Goal: Information Seeking & Learning: Learn about a topic

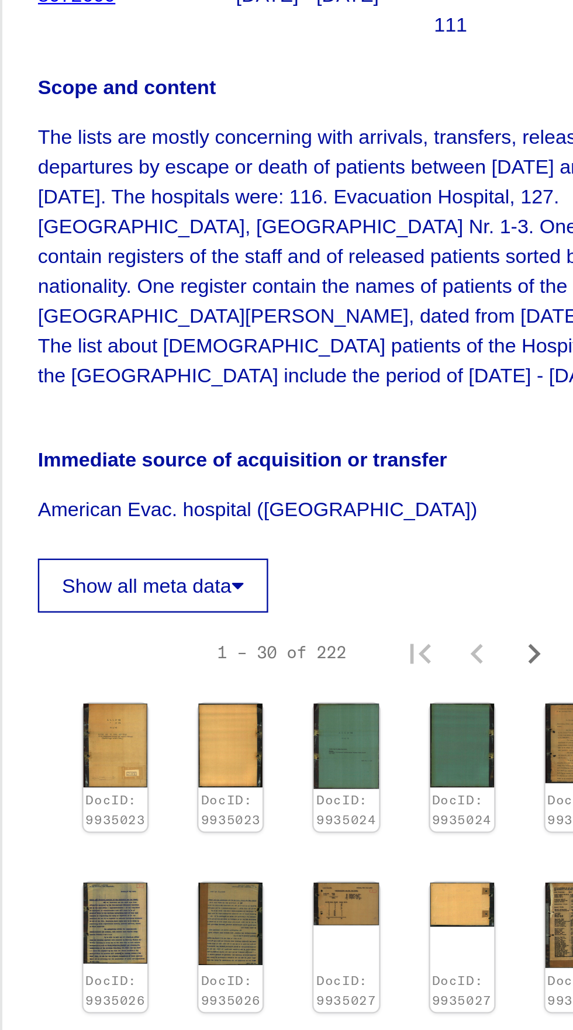
scroll to position [108, 13]
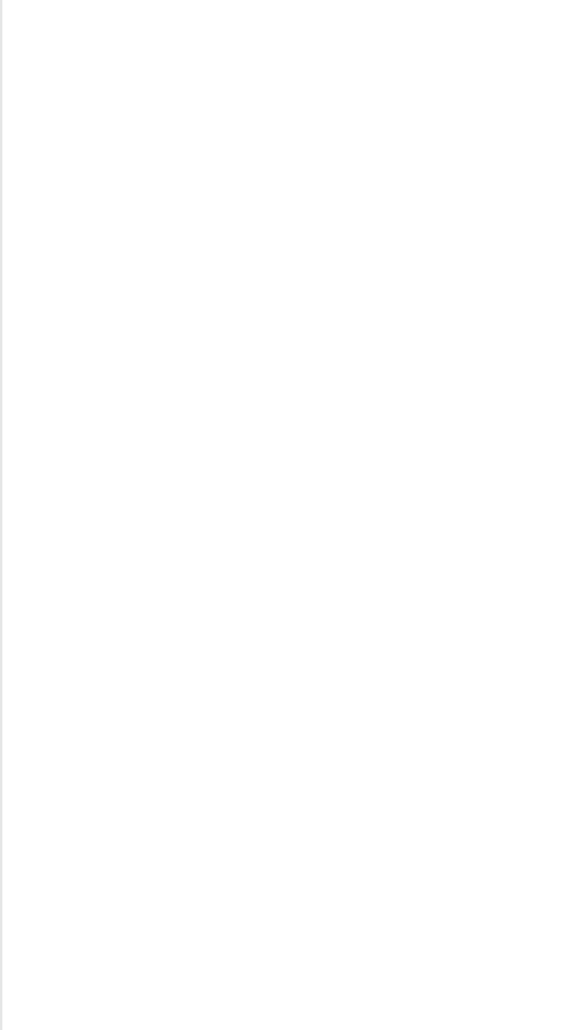
type input "****"
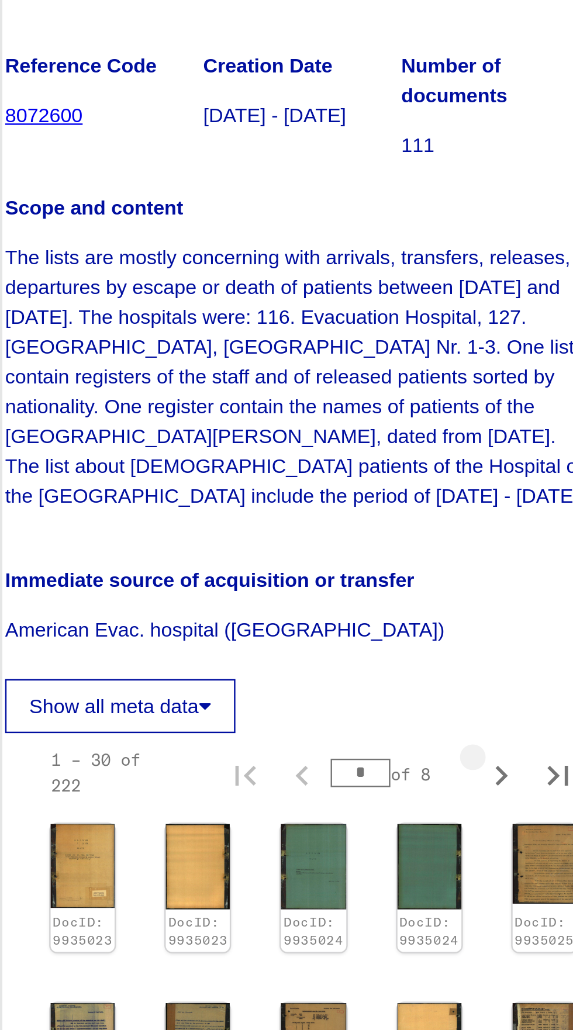
scroll to position [0, 0]
click at [494, 545] on icon "Next page" at bounding box center [496, 537] width 16 height 16
type input "*"
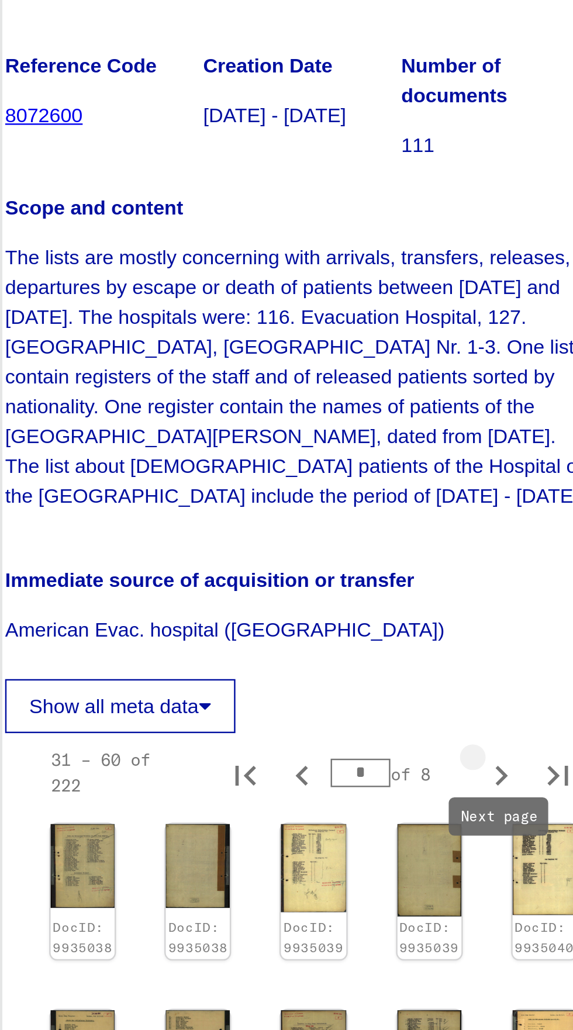
click at [498, 545] on icon "Next page" at bounding box center [496, 537] width 16 height 16
type input "*"
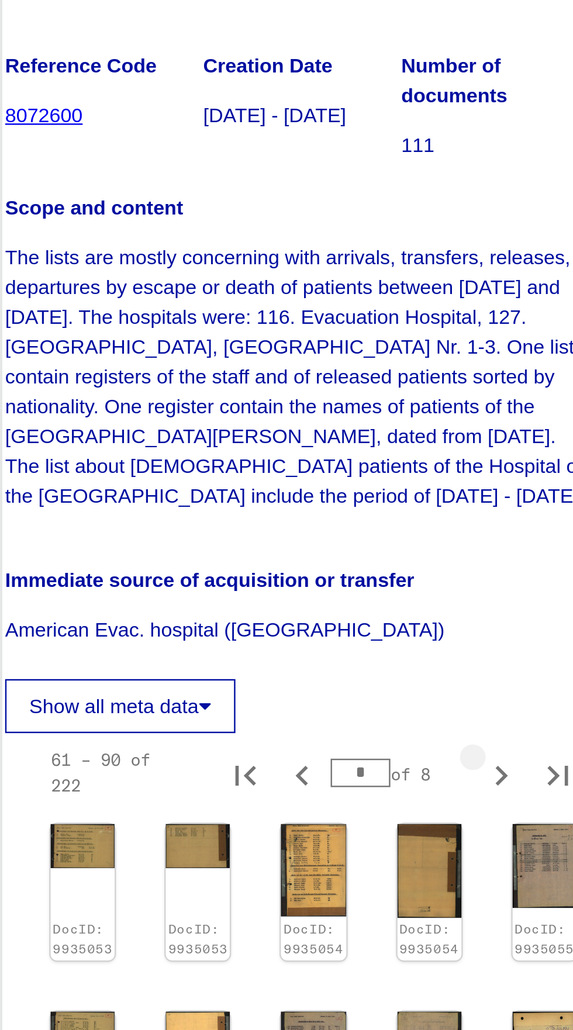
click at [494, 545] on icon "Next page" at bounding box center [496, 537] width 16 height 16
type input "*"
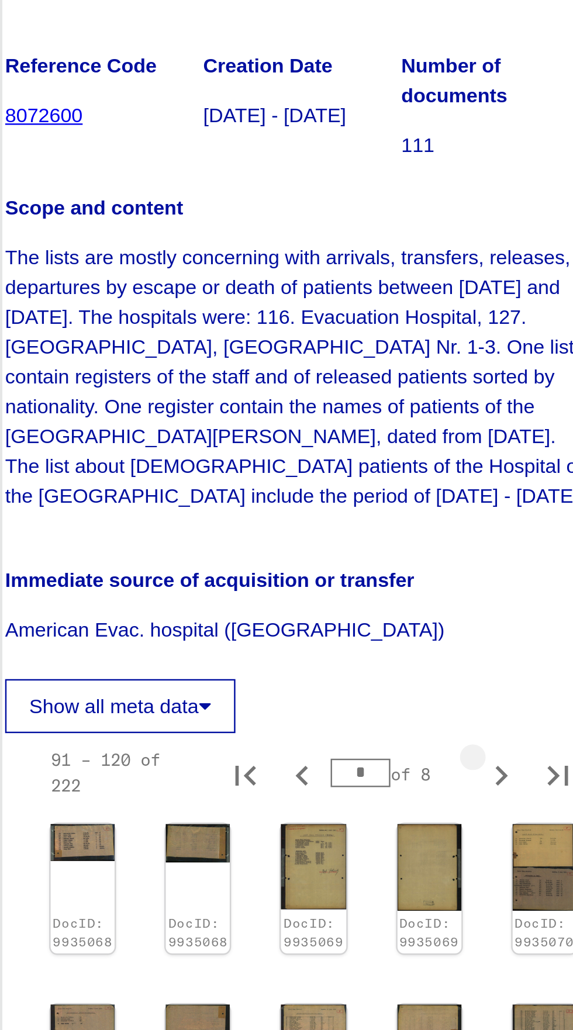
click at [497, 541] on icon "Next page" at bounding box center [496, 537] width 5 height 8
type input "*"
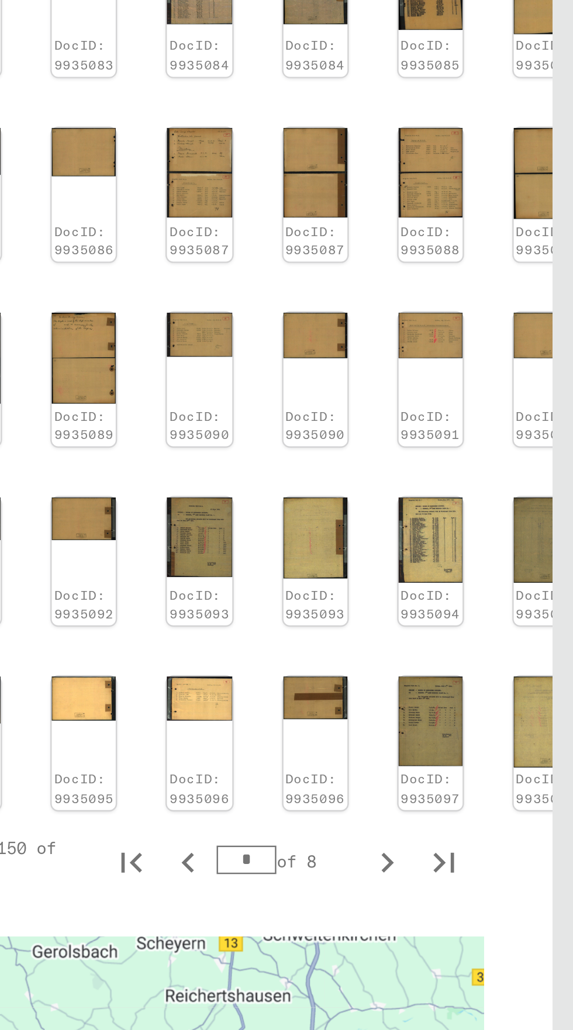
click at [506, 496] on img at bounding box center [514, 514] width 26 height 37
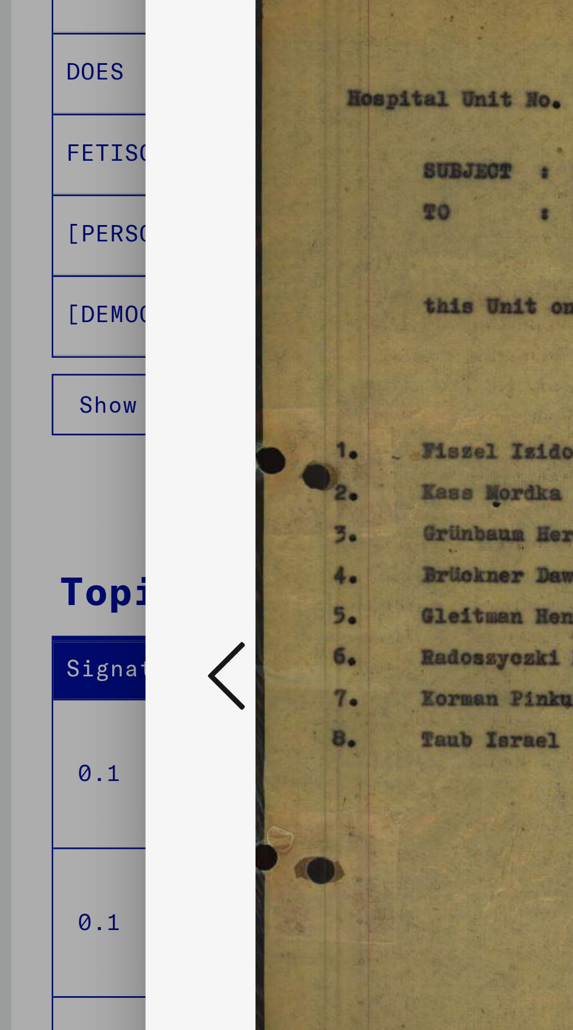
click at [80, 499] on icon at bounding box center [87, 485] width 14 height 28
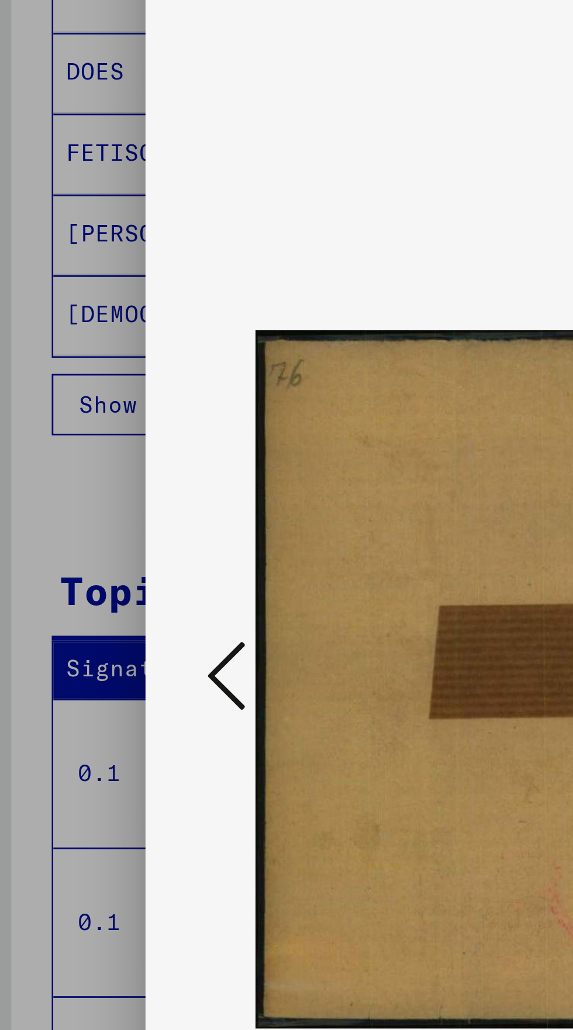
click at [78, 502] on button at bounding box center [86, 485] width 21 height 33
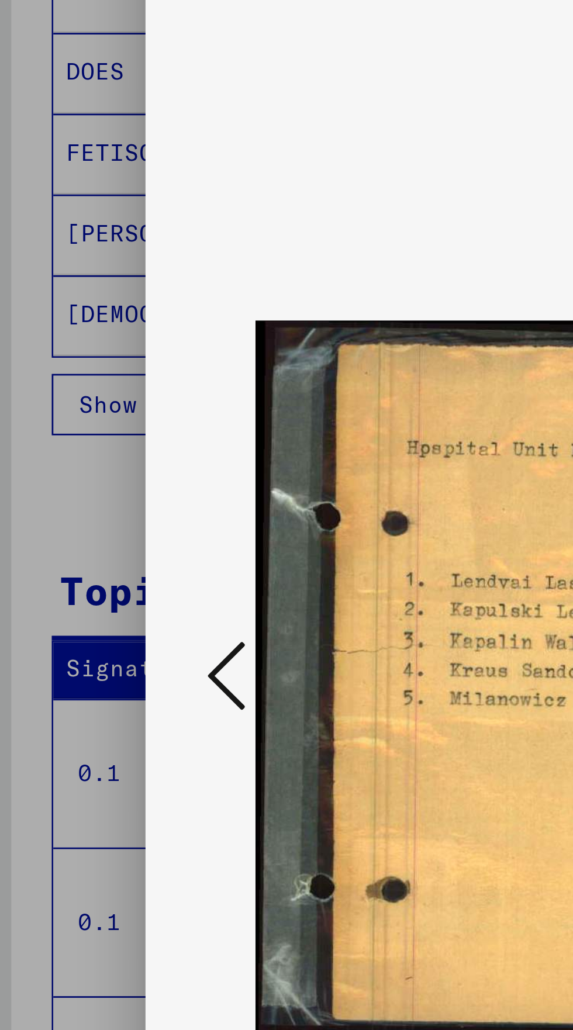
click at [82, 499] on icon at bounding box center [87, 485] width 14 height 28
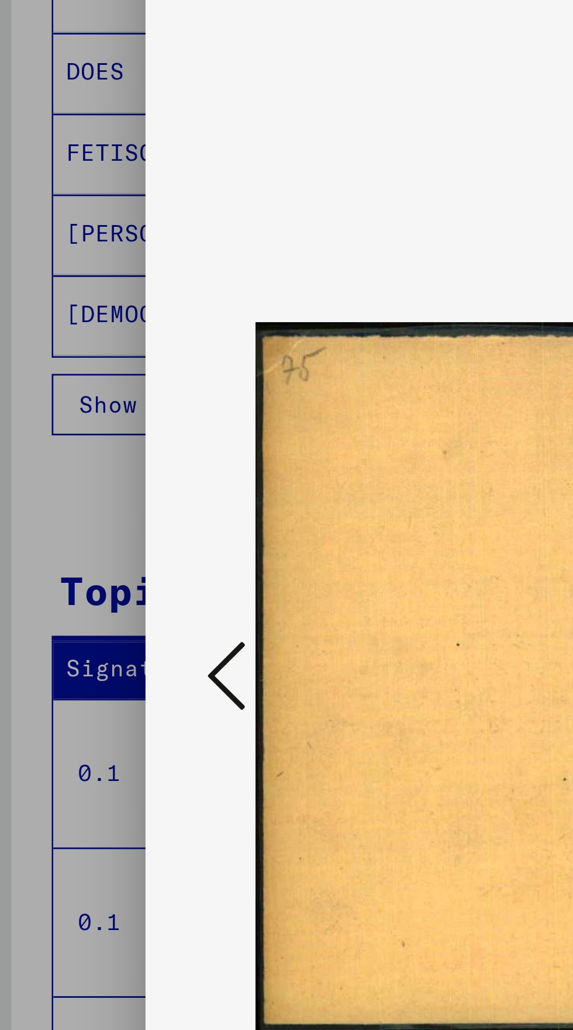
click at [84, 499] on icon at bounding box center [87, 485] width 14 height 28
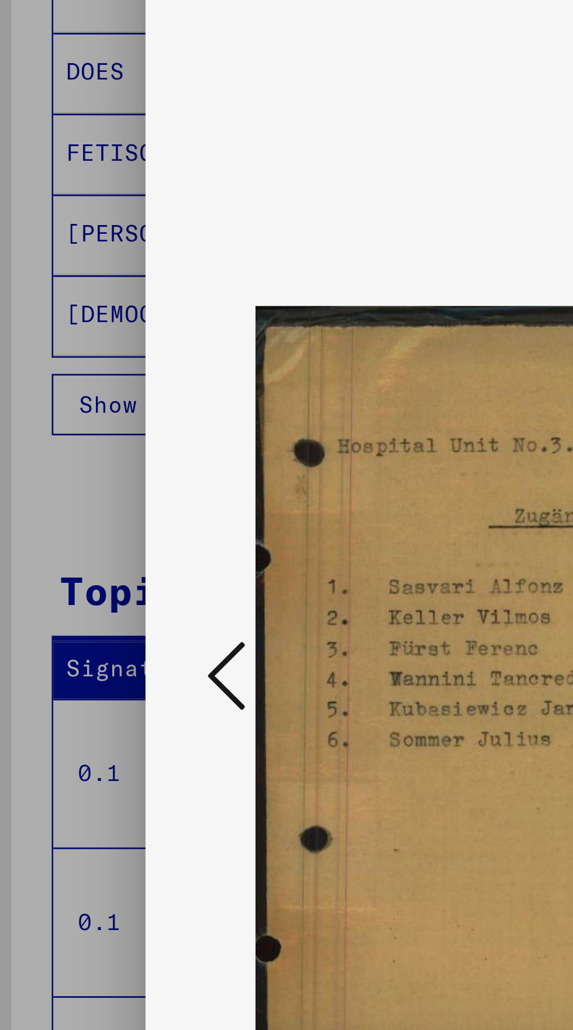
click at [83, 499] on icon at bounding box center [87, 485] width 14 height 28
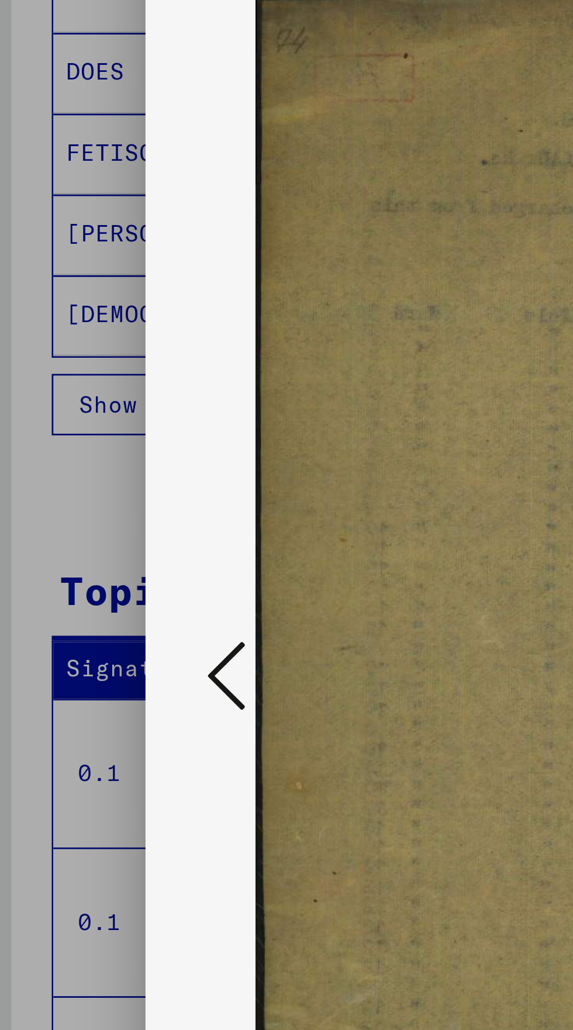
click at [84, 499] on icon at bounding box center [87, 485] width 14 height 28
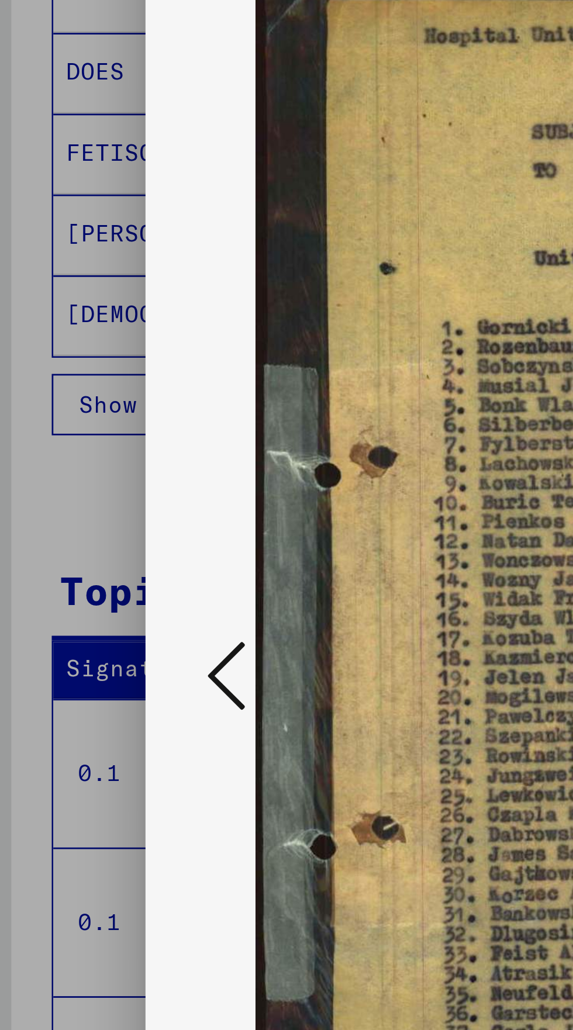
click at [85, 499] on icon at bounding box center [87, 485] width 14 height 28
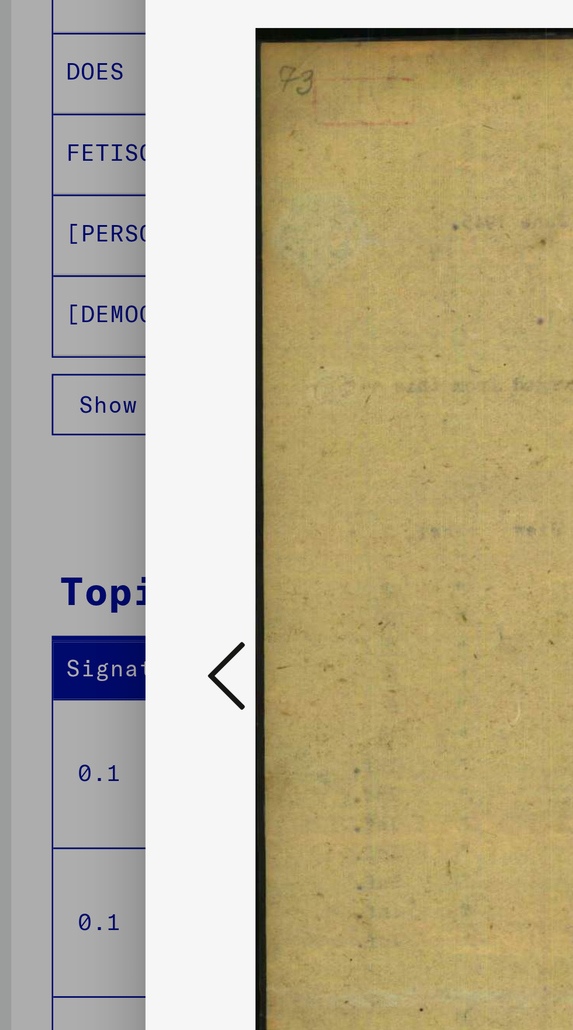
click at [85, 499] on icon at bounding box center [87, 485] width 14 height 28
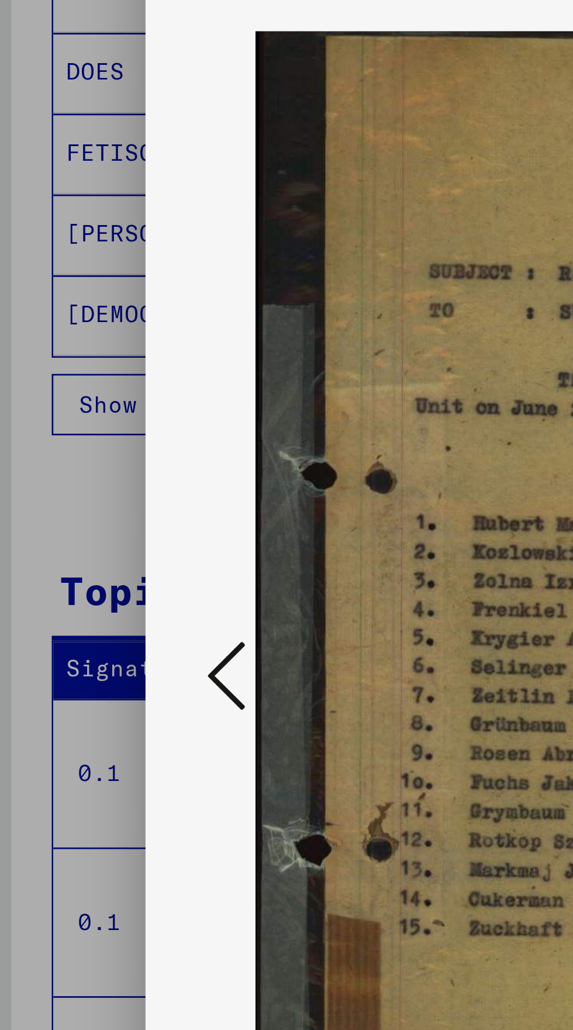
click at [84, 499] on icon at bounding box center [87, 485] width 14 height 28
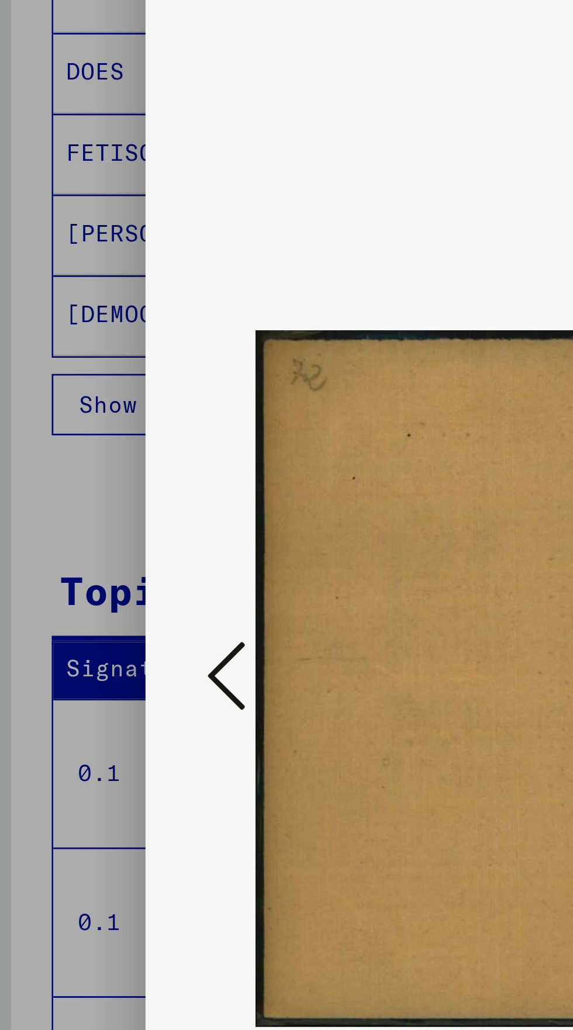
click at [84, 499] on icon at bounding box center [87, 485] width 14 height 28
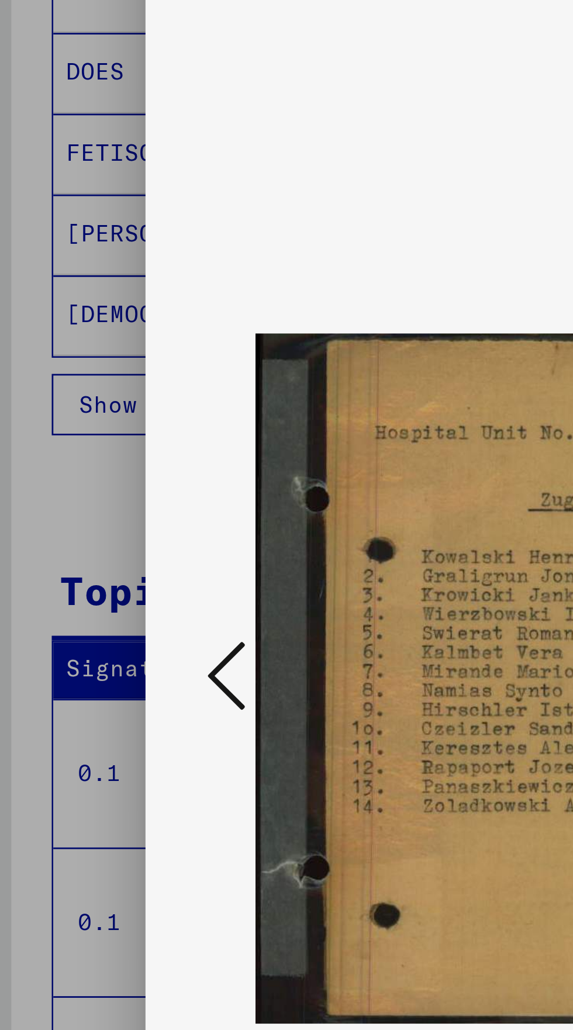
click at [85, 499] on icon at bounding box center [87, 485] width 14 height 28
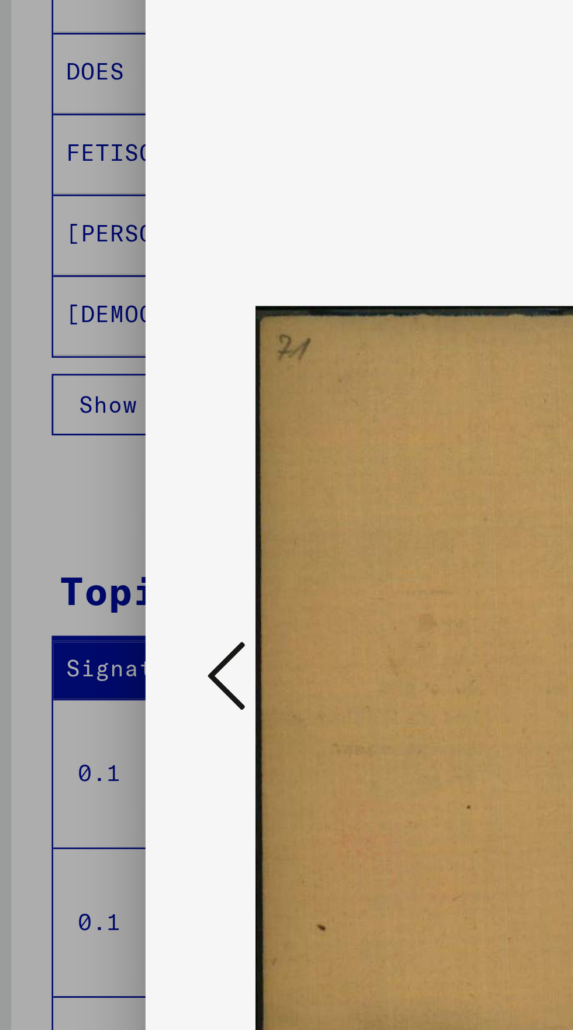
click at [84, 499] on icon at bounding box center [87, 485] width 14 height 28
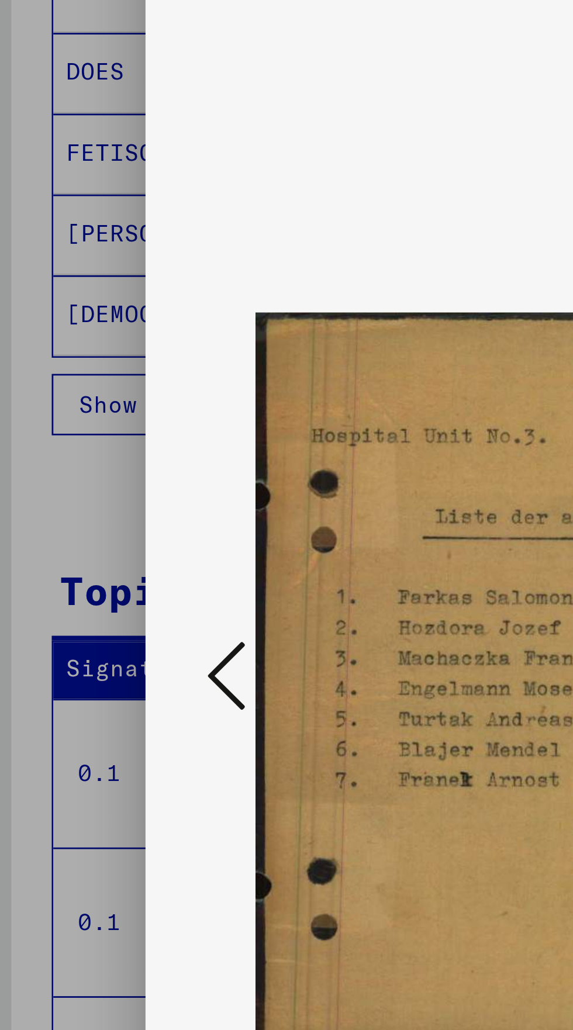
click at [84, 499] on icon at bounding box center [87, 485] width 14 height 28
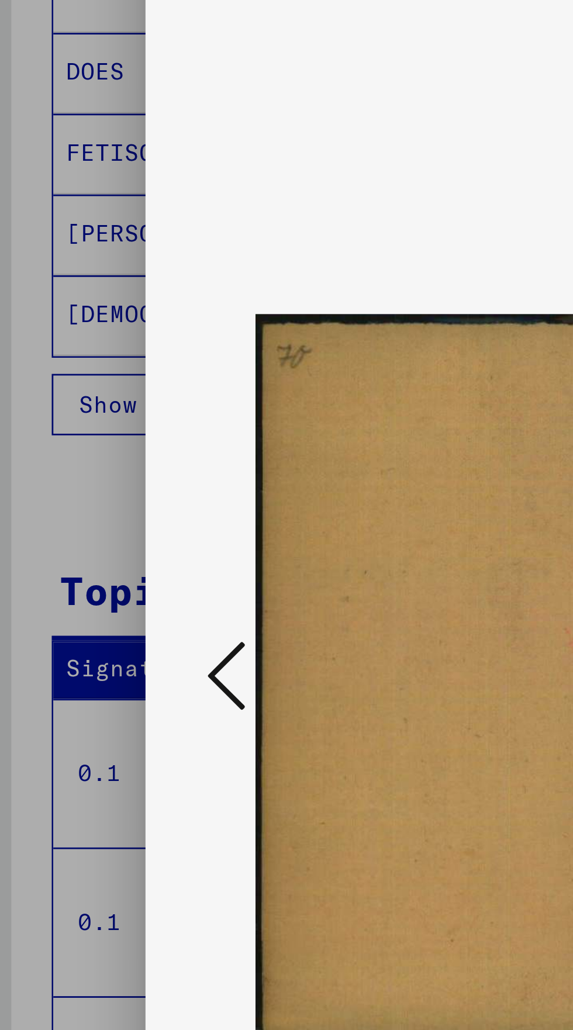
click at [85, 499] on icon at bounding box center [87, 485] width 14 height 28
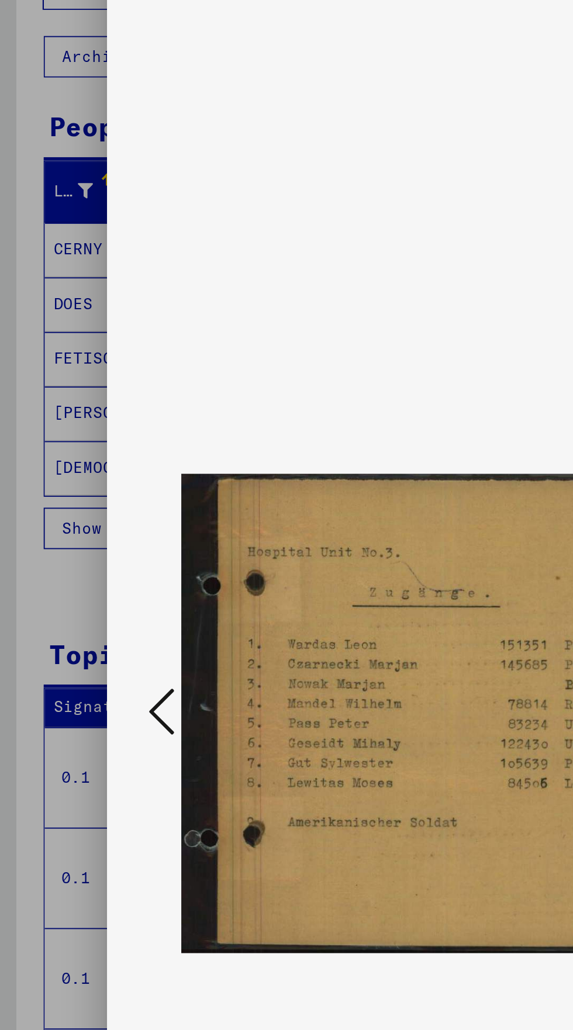
click at [78, 502] on button at bounding box center [86, 485] width 21 height 33
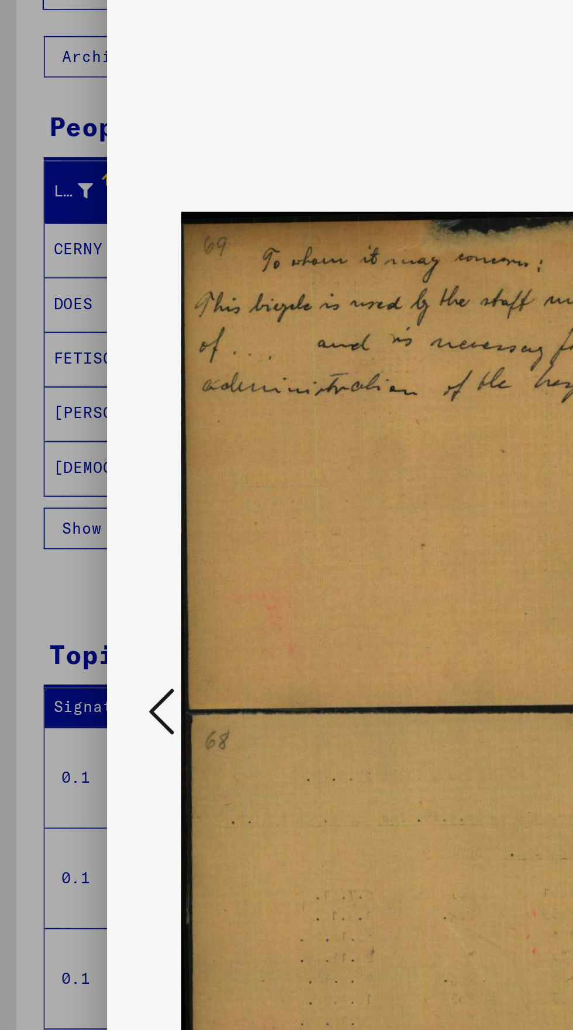
click at [80, 499] on icon at bounding box center [87, 485] width 14 height 28
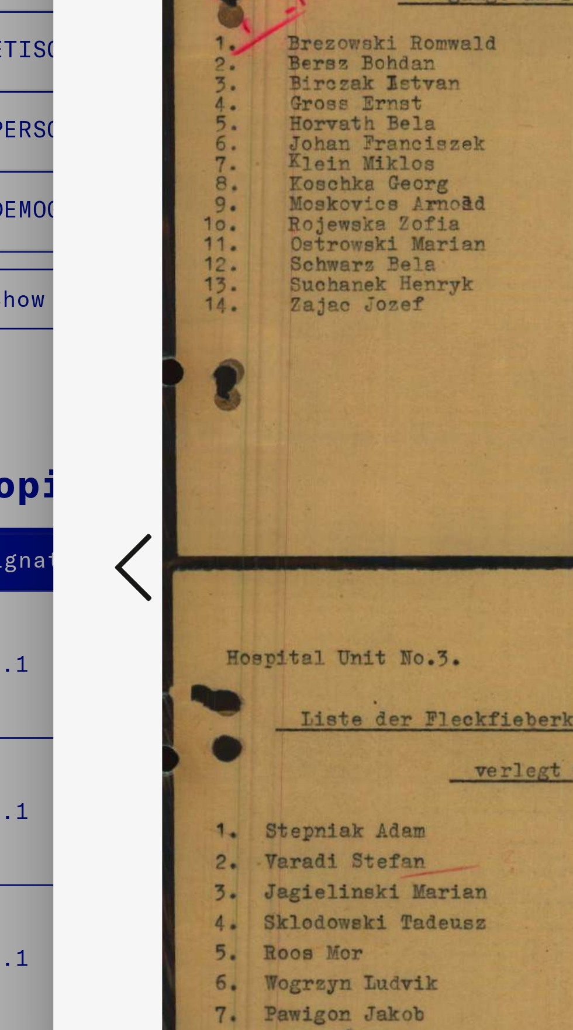
click at [89, 502] on button at bounding box center [86, 485] width 21 height 33
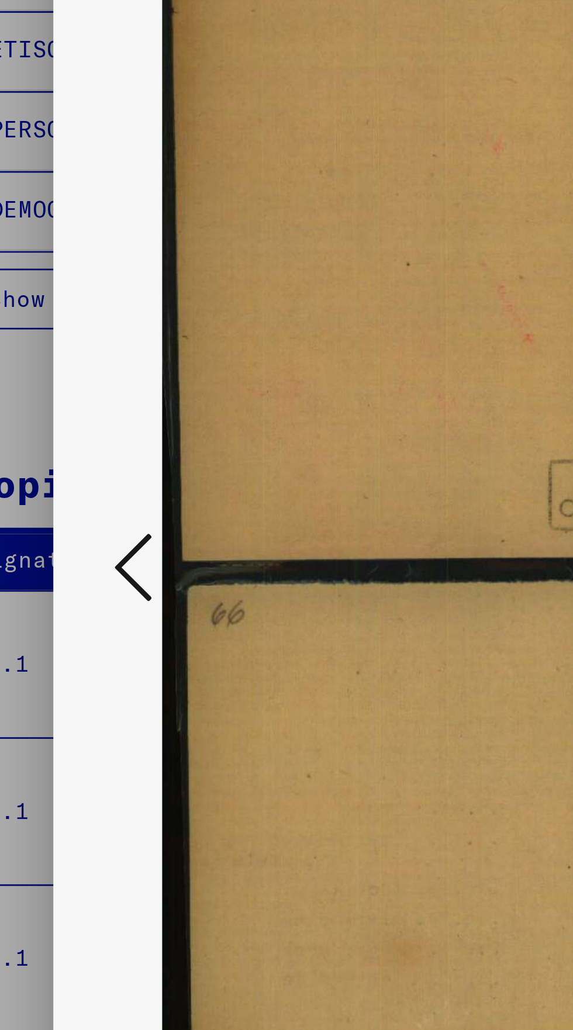
click at [86, 499] on icon at bounding box center [87, 485] width 14 height 28
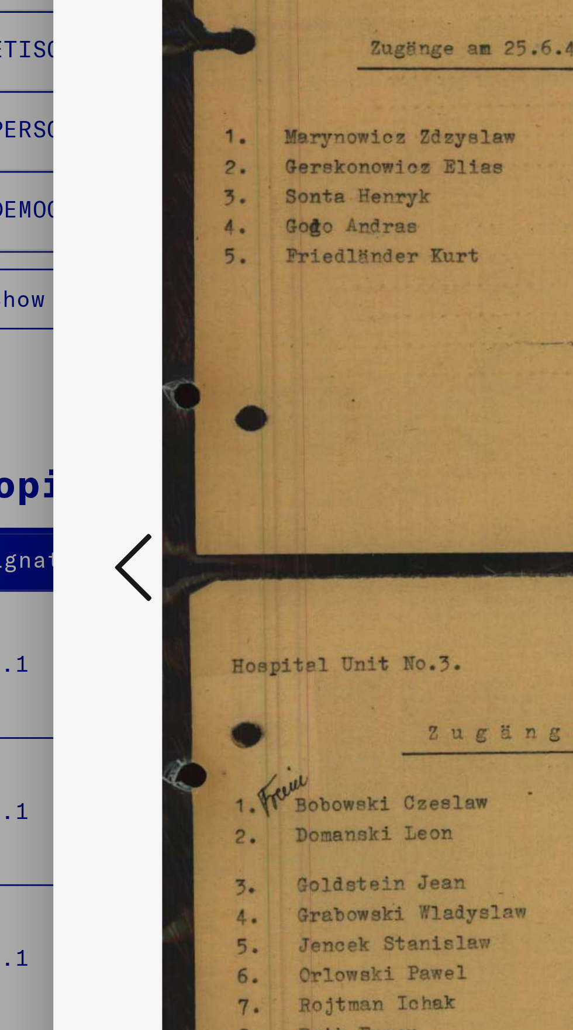
click at [87, 499] on icon at bounding box center [87, 485] width 14 height 28
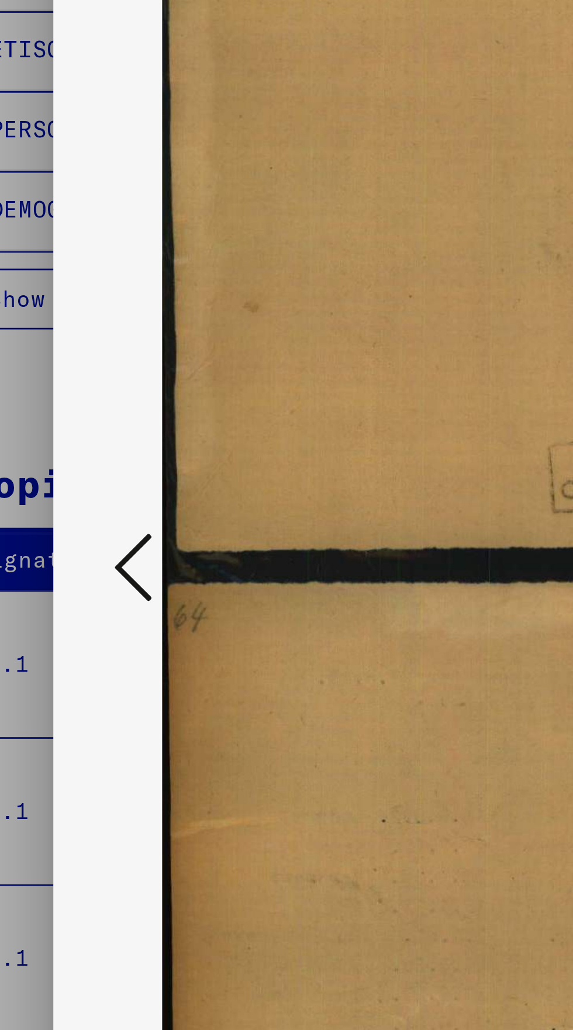
click at [88, 499] on icon at bounding box center [87, 485] width 14 height 28
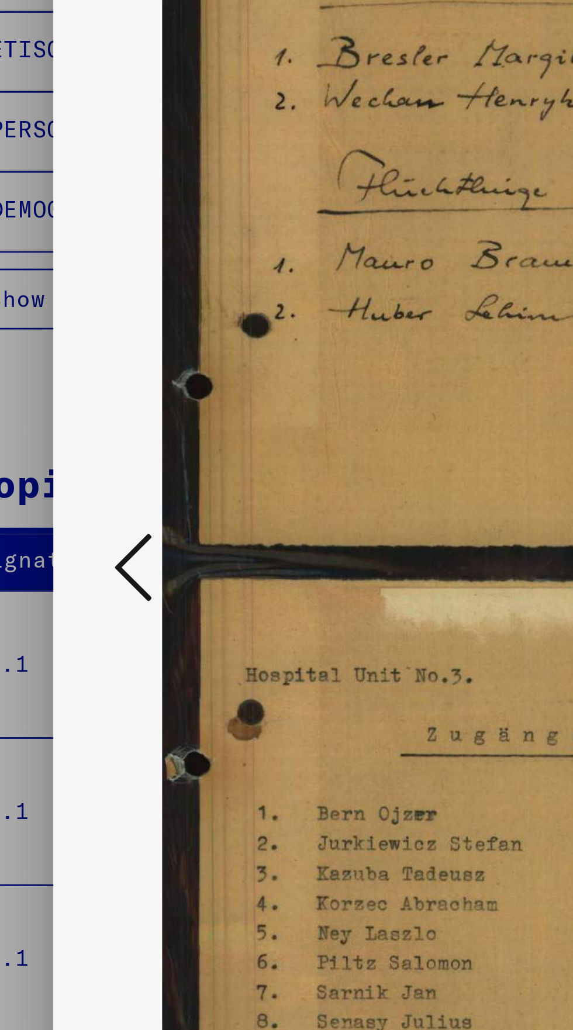
click at [89, 499] on icon at bounding box center [87, 485] width 14 height 28
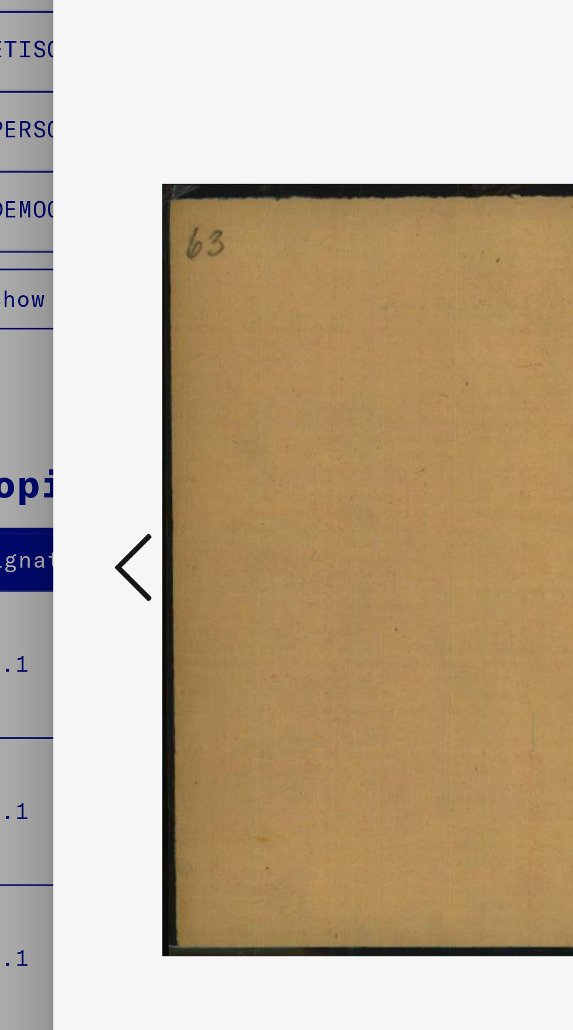
click at [88, 499] on icon at bounding box center [87, 485] width 14 height 28
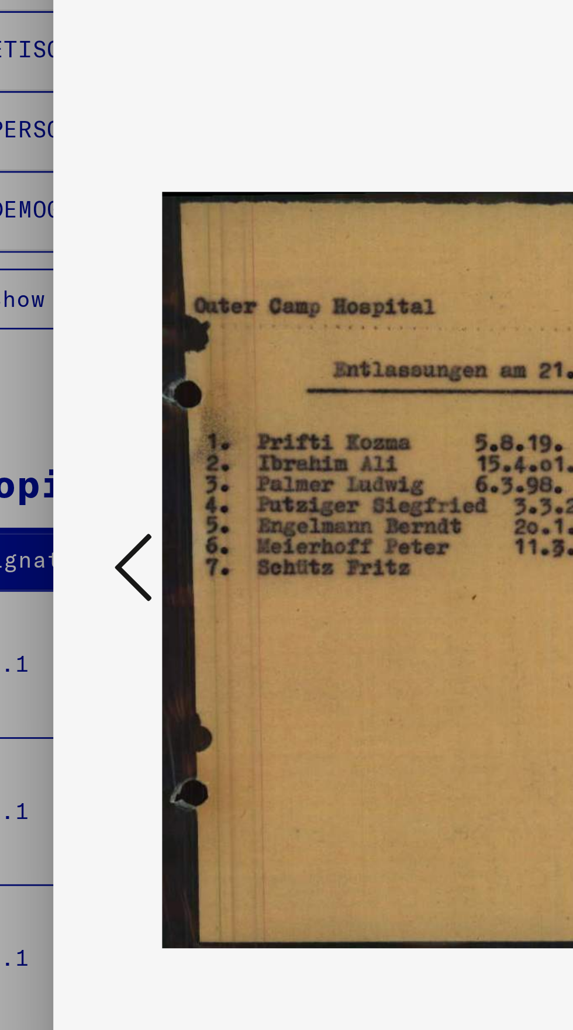
click at [88, 499] on icon at bounding box center [87, 485] width 14 height 28
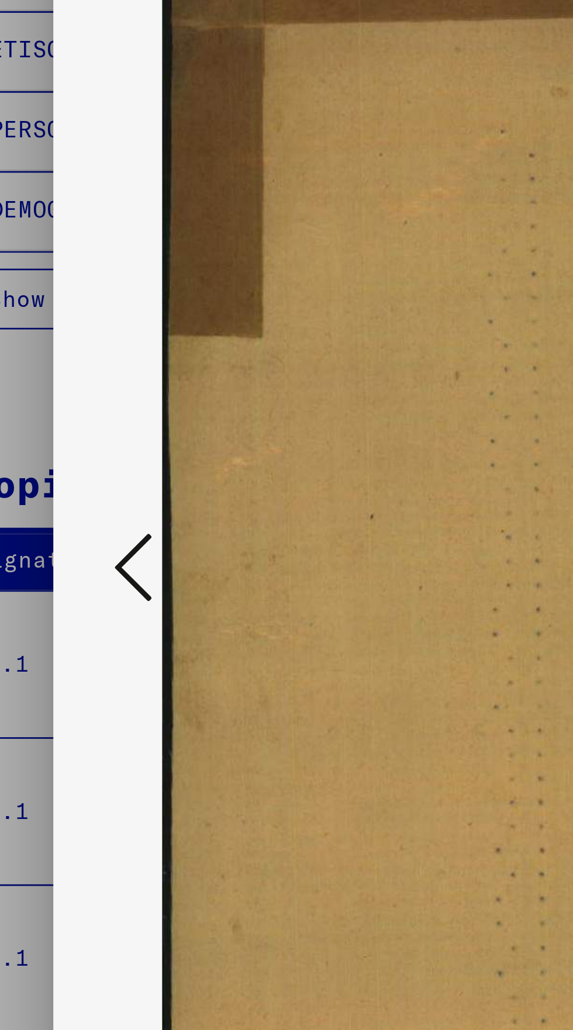
click at [91, 499] on icon at bounding box center [87, 485] width 14 height 28
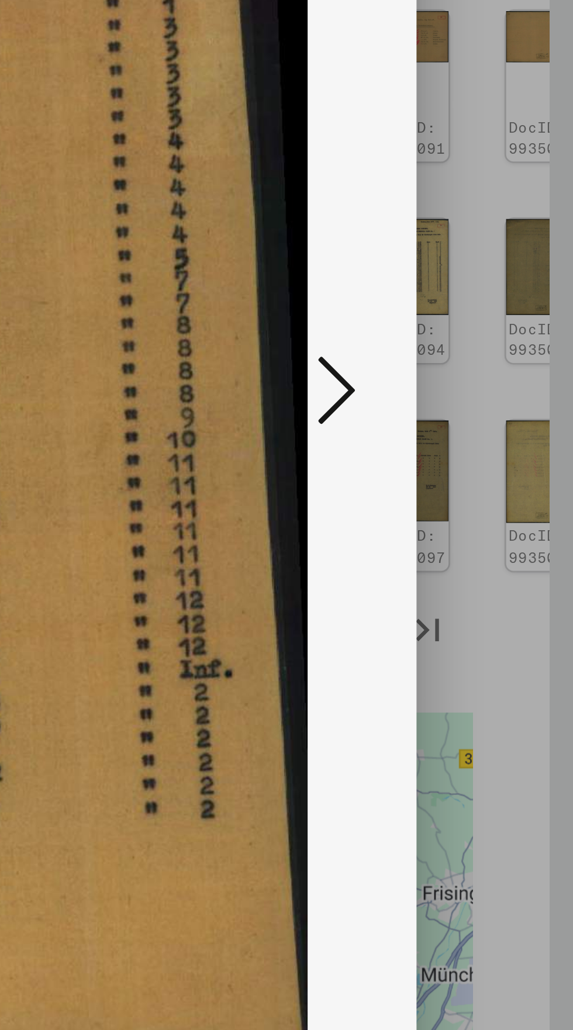
click at [490, 499] on icon at bounding box center [487, 485] width 14 height 28
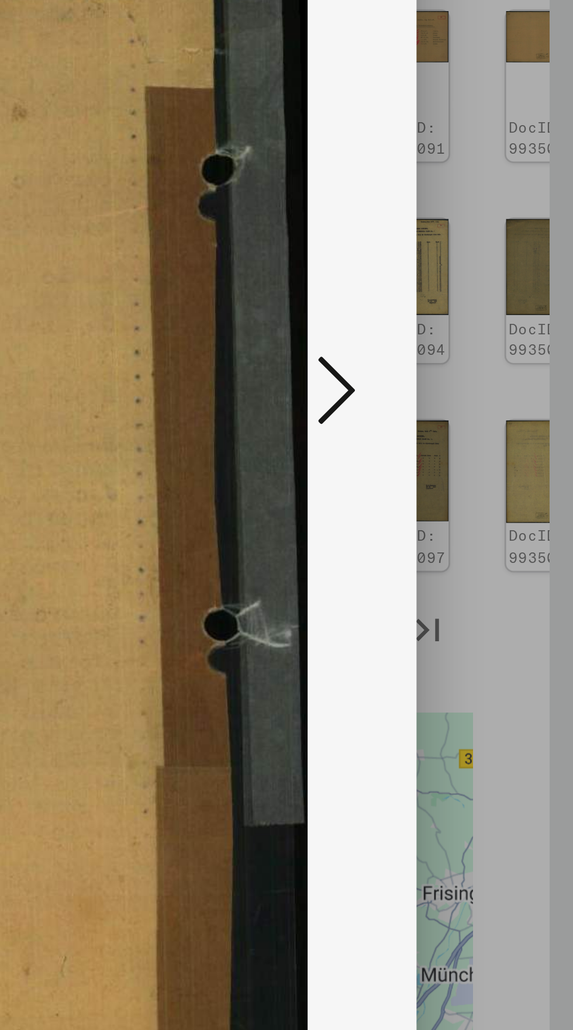
click at [492, 499] on icon at bounding box center [487, 485] width 14 height 28
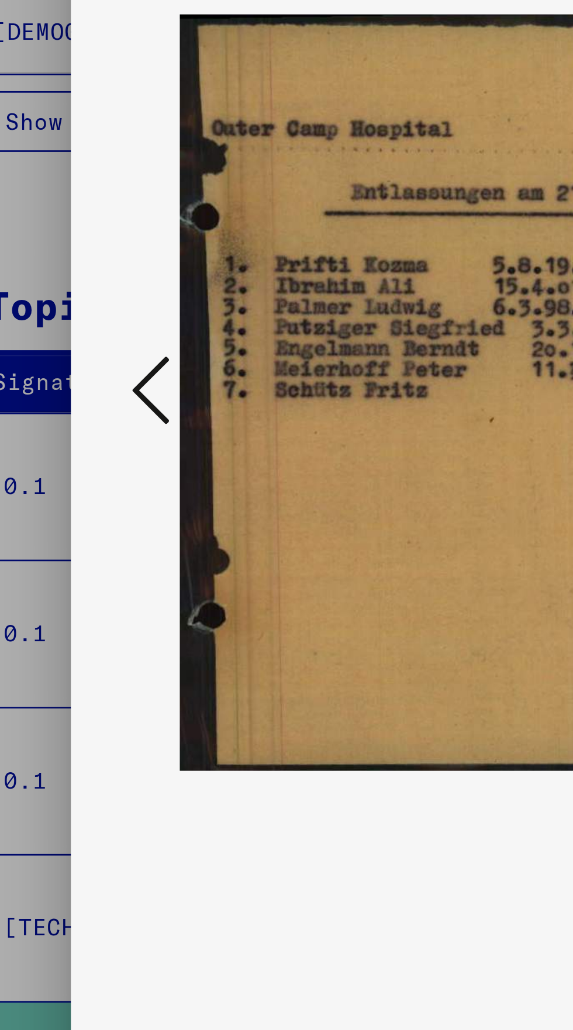
click at [87, 499] on icon at bounding box center [87, 485] width 14 height 28
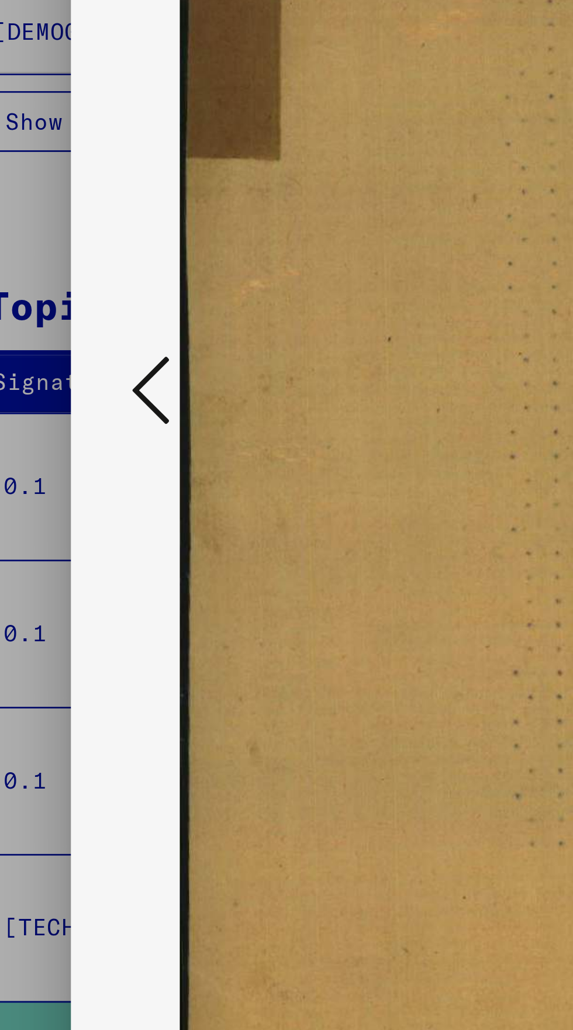
click at [88, 499] on icon at bounding box center [87, 485] width 14 height 28
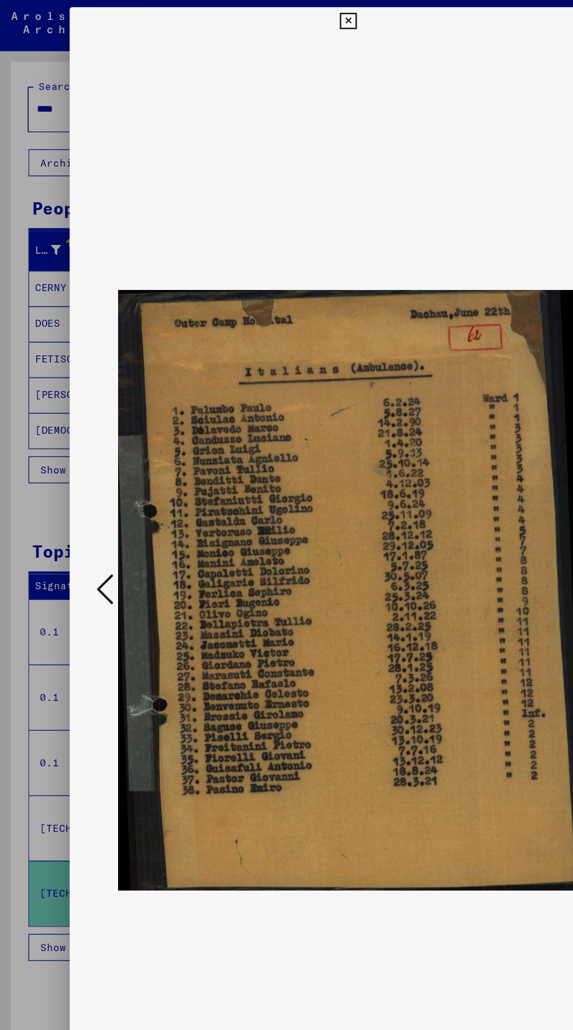
click at [286, 15] on icon at bounding box center [286, 18] width 13 height 14
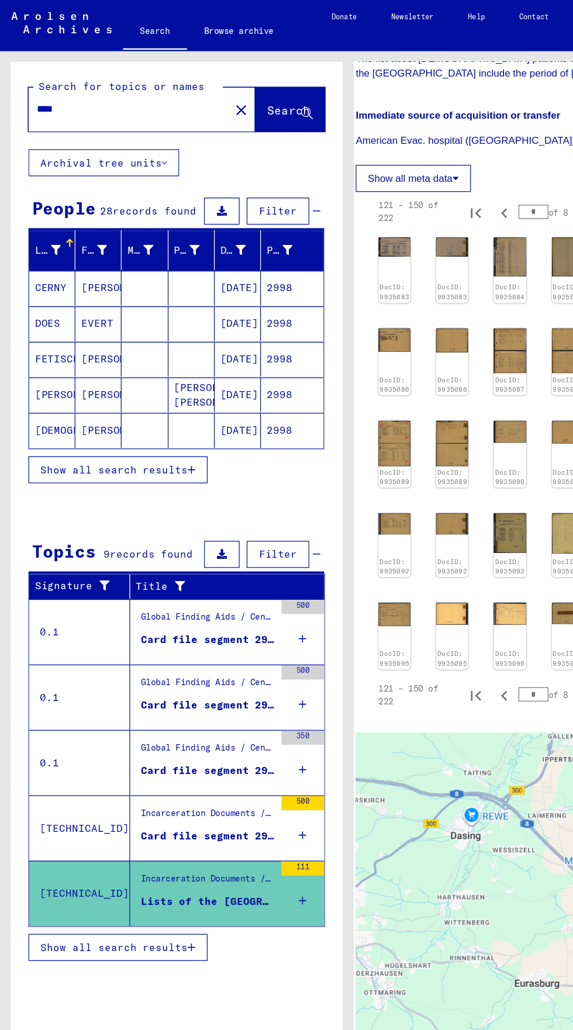
scroll to position [65, 0]
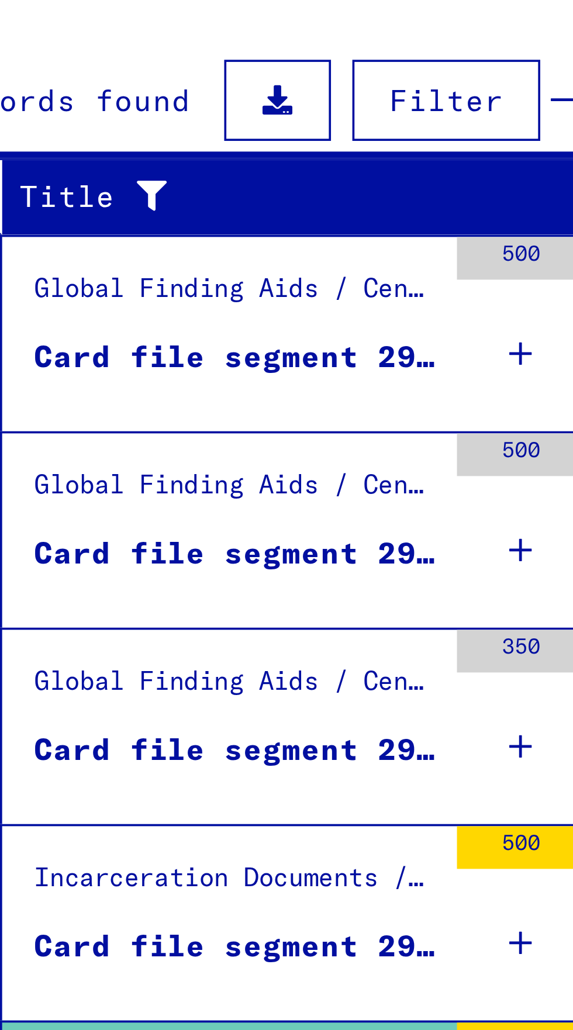
click at [216, 682] on div "Card file segment 2998" at bounding box center [171, 688] width 110 height 12
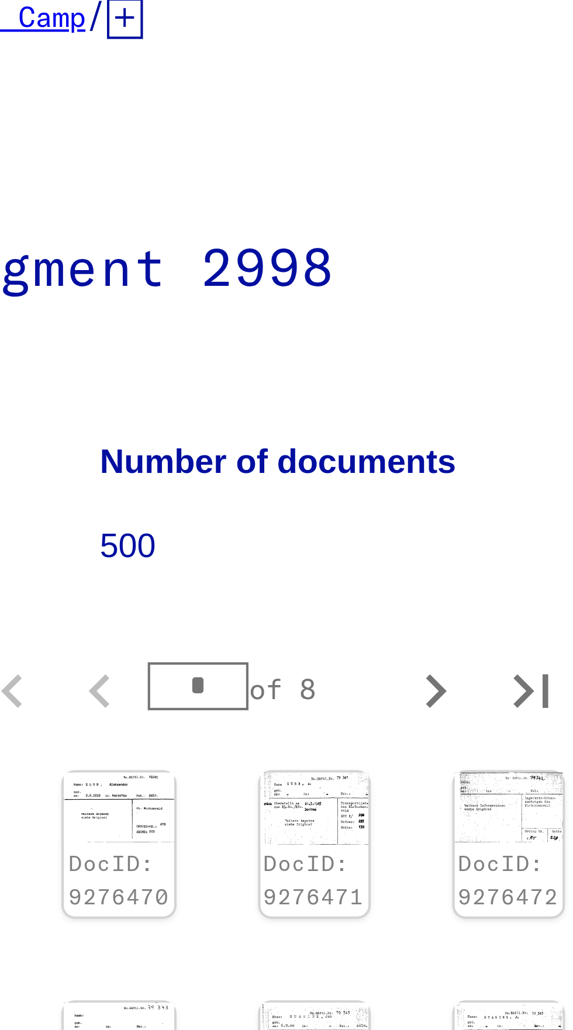
scroll to position [2, 13]
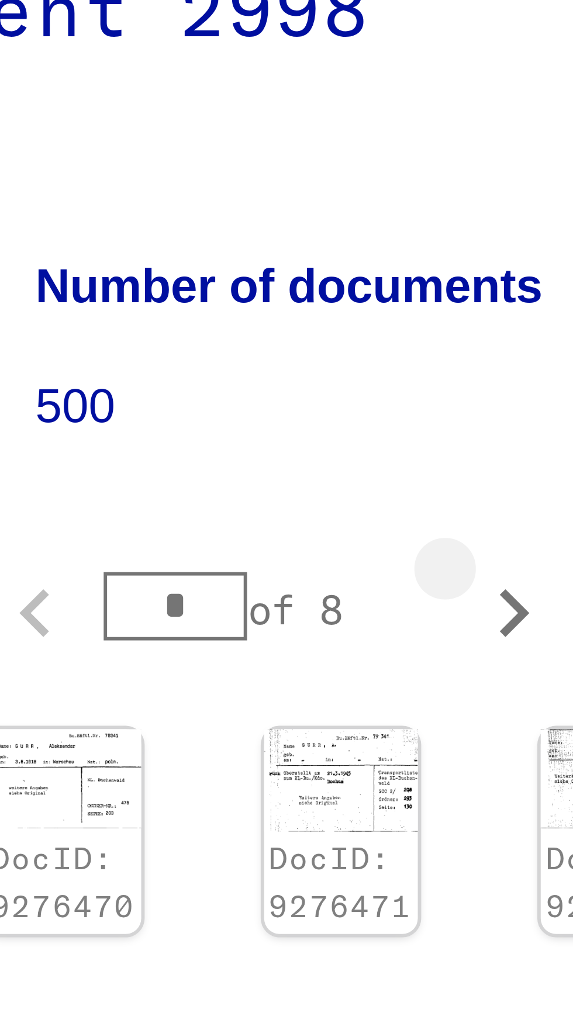
click at [494, 247] on icon "Next page" at bounding box center [496, 248] width 16 height 16
type input "*"
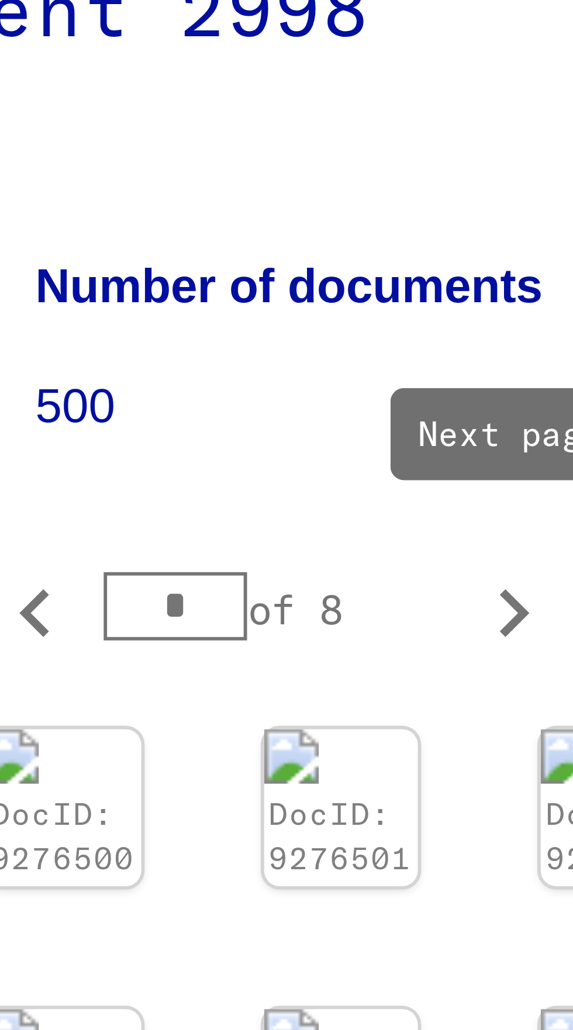
scroll to position [0, 13]
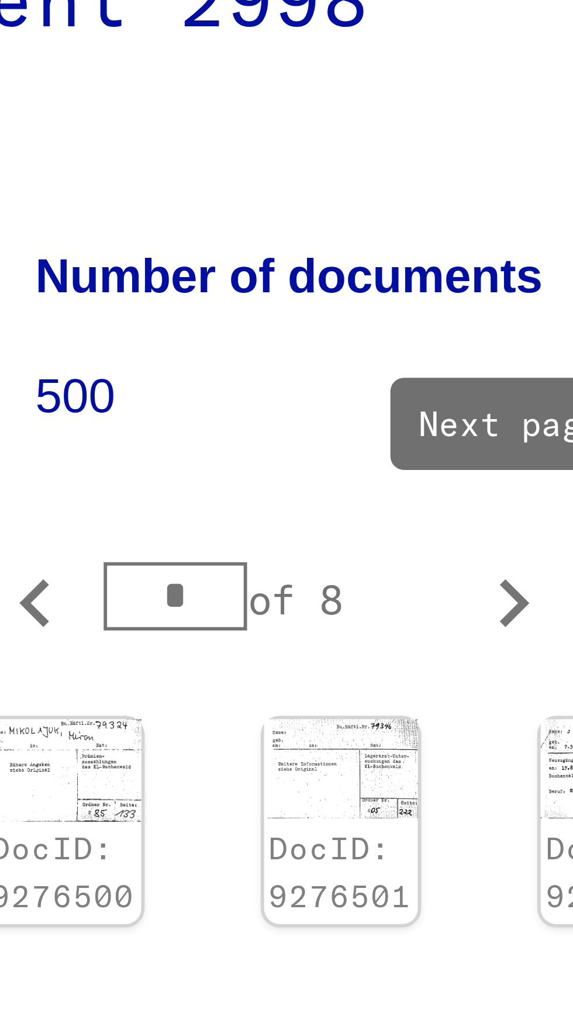
click at [455, 282] on img at bounding box center [467, 276] width 26 height 17
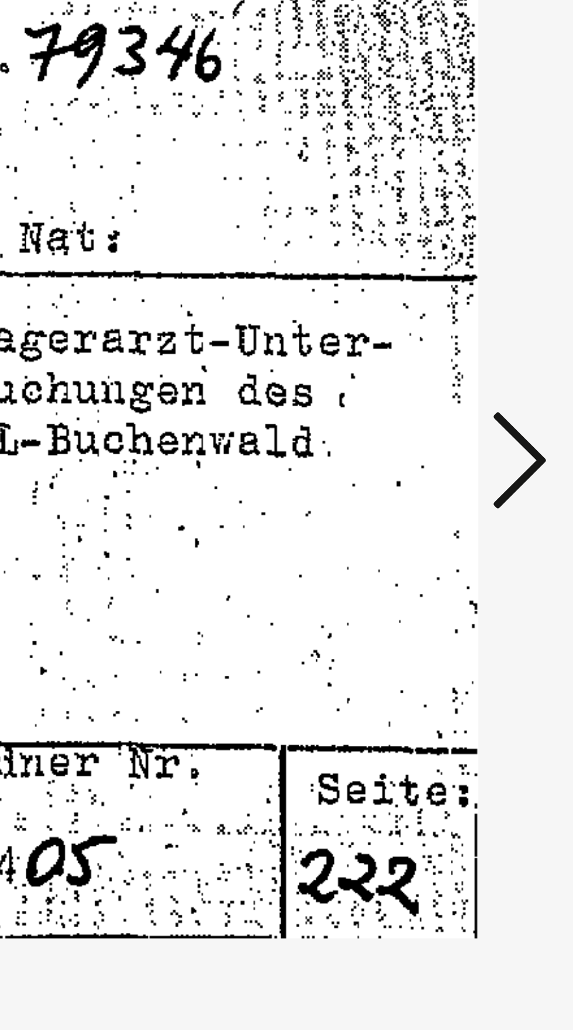
click at [485, 528] on icon at bounding box center [487, 524] width 14 height 28
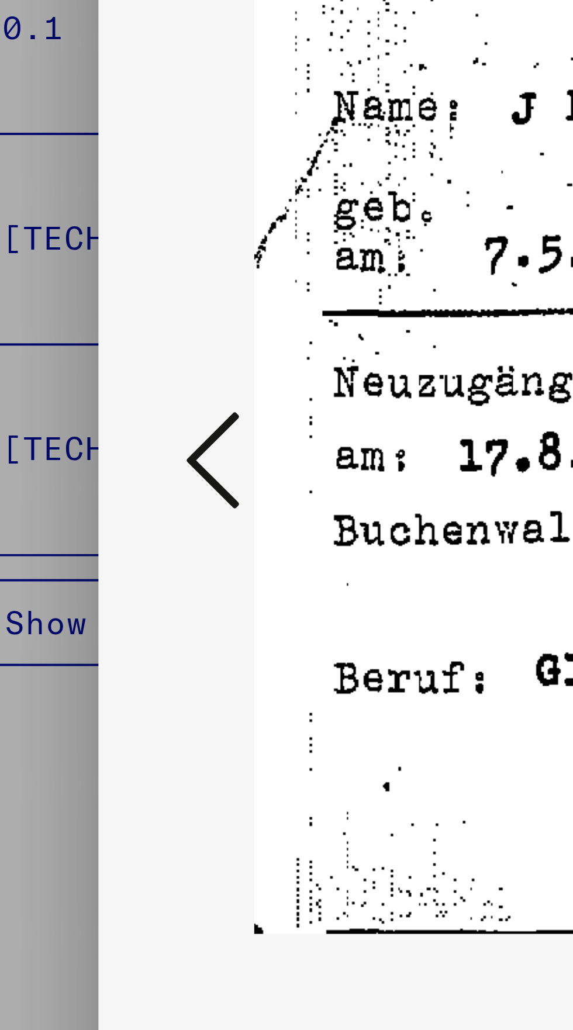
click at [81, 529] on icon at bounding box center [87, 524] width 14 height 28
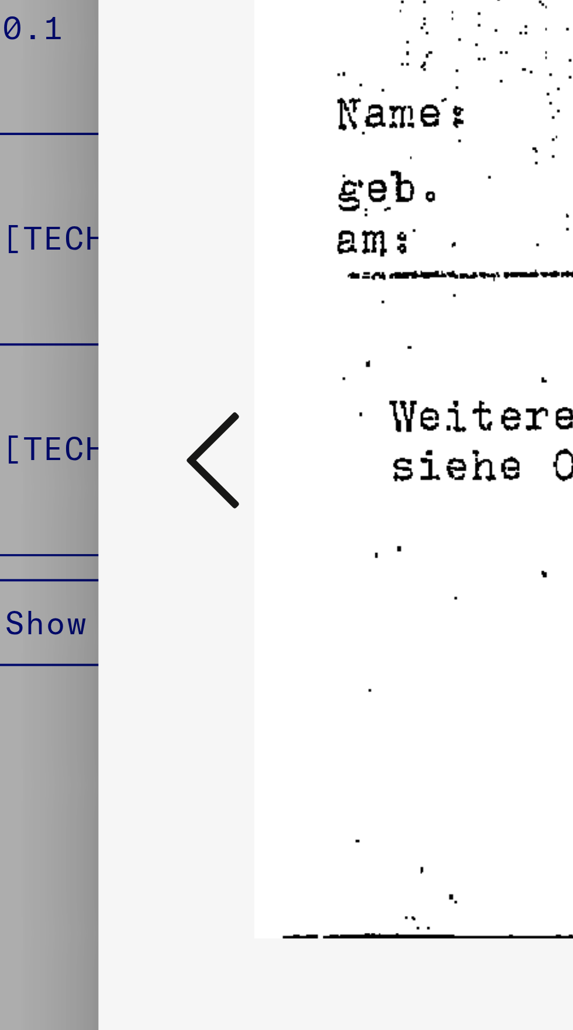
click at [84, 528] on icon at bounding box center [87, 524] width 14 height 28
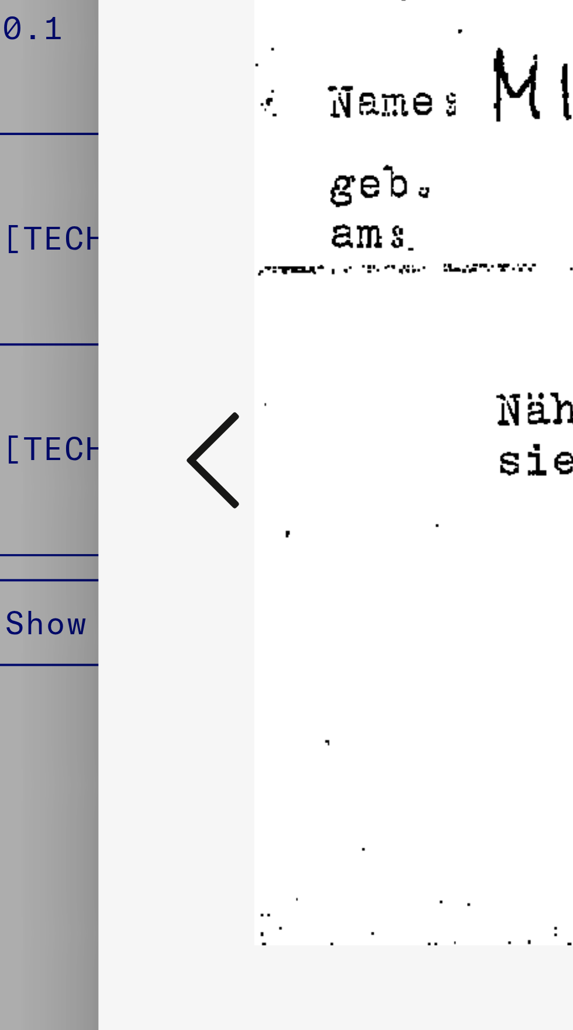
click at [83, 529] on icon at bounding box center [87, 524] width 14 height 28
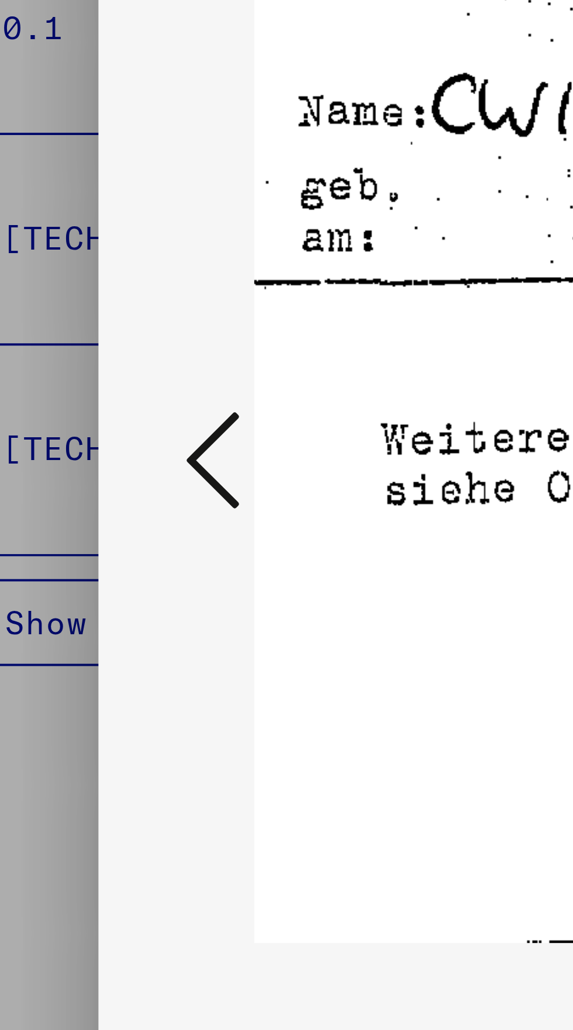
click at [79, 528] on button at bounding box center [86, 524] width 21 height 33
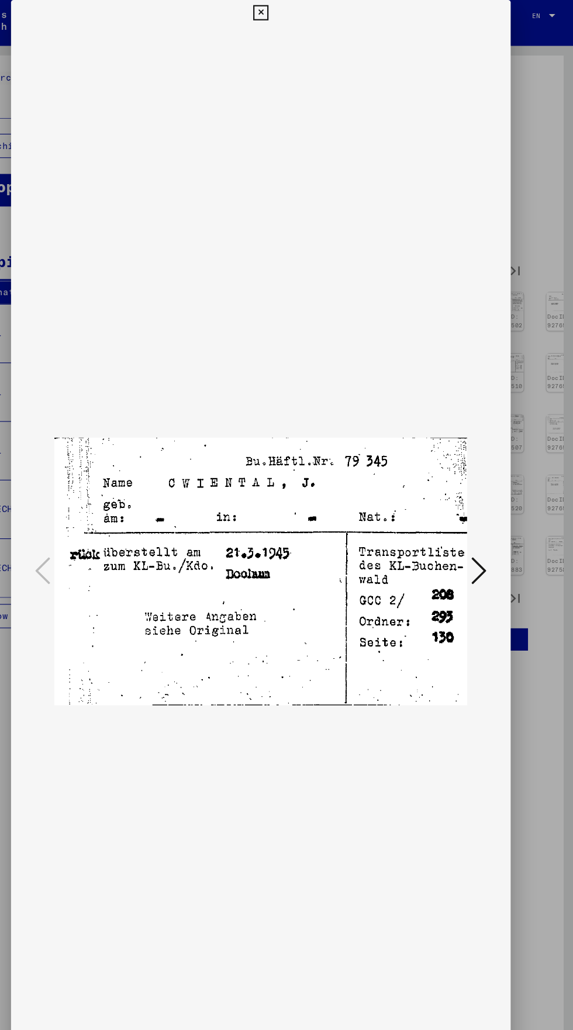
click at [288, 30] on img at bounding box center [286, 524] width 379 height 1002
click at [287, 12] on icon at bounding box center [286, 12] width 13 height 14
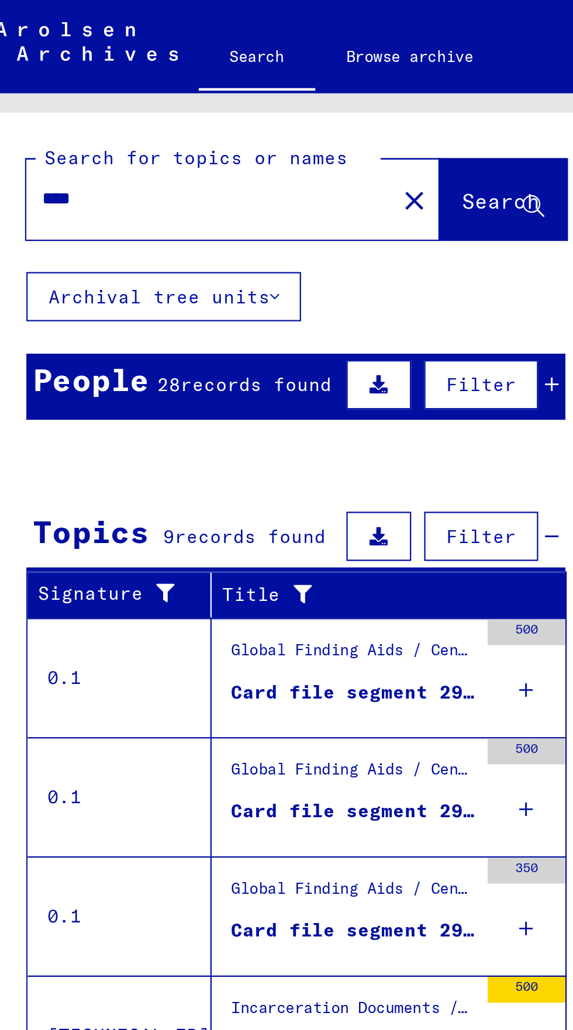
click at [57, 93] on input "****" at bounding box center [105, 90] width 151 height 12
type input "*"
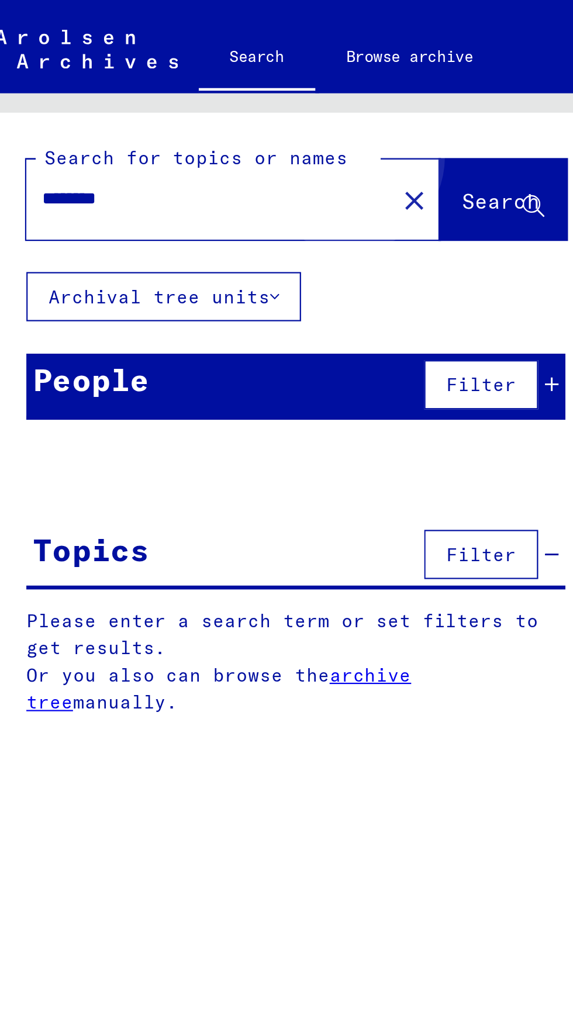
type input "********"
click at [216, 85] on button "Search" at bounding box center [238, 90] width 57 height 36
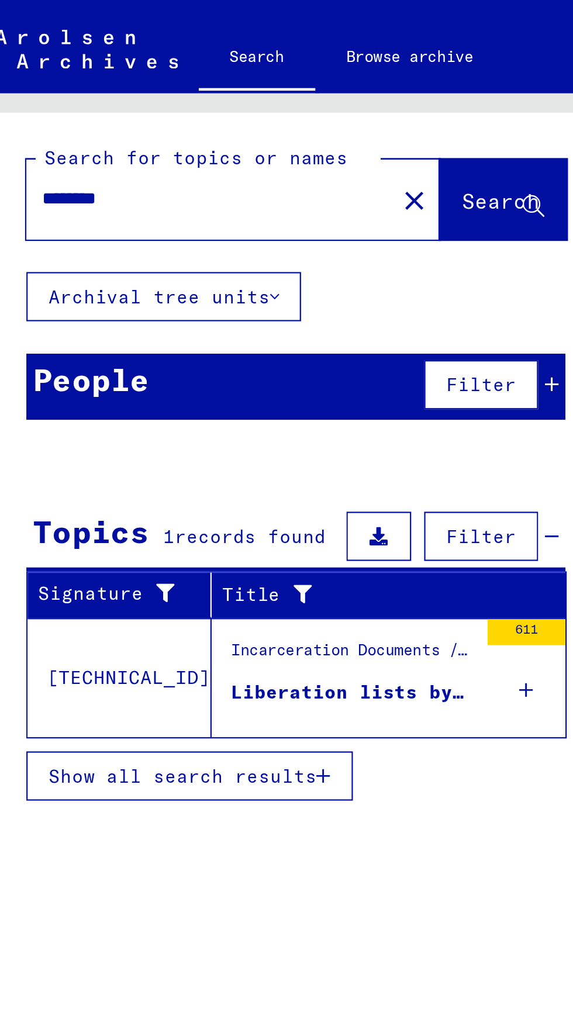
click at [215, 290] on div "Incarceration Documents / Camps and Ghettos / Bergen-Belsen Concentration Camp …" at bounding box center [171, 296] width 110 height 16
